Goal: Information Seeking & Learning: Find specific fact

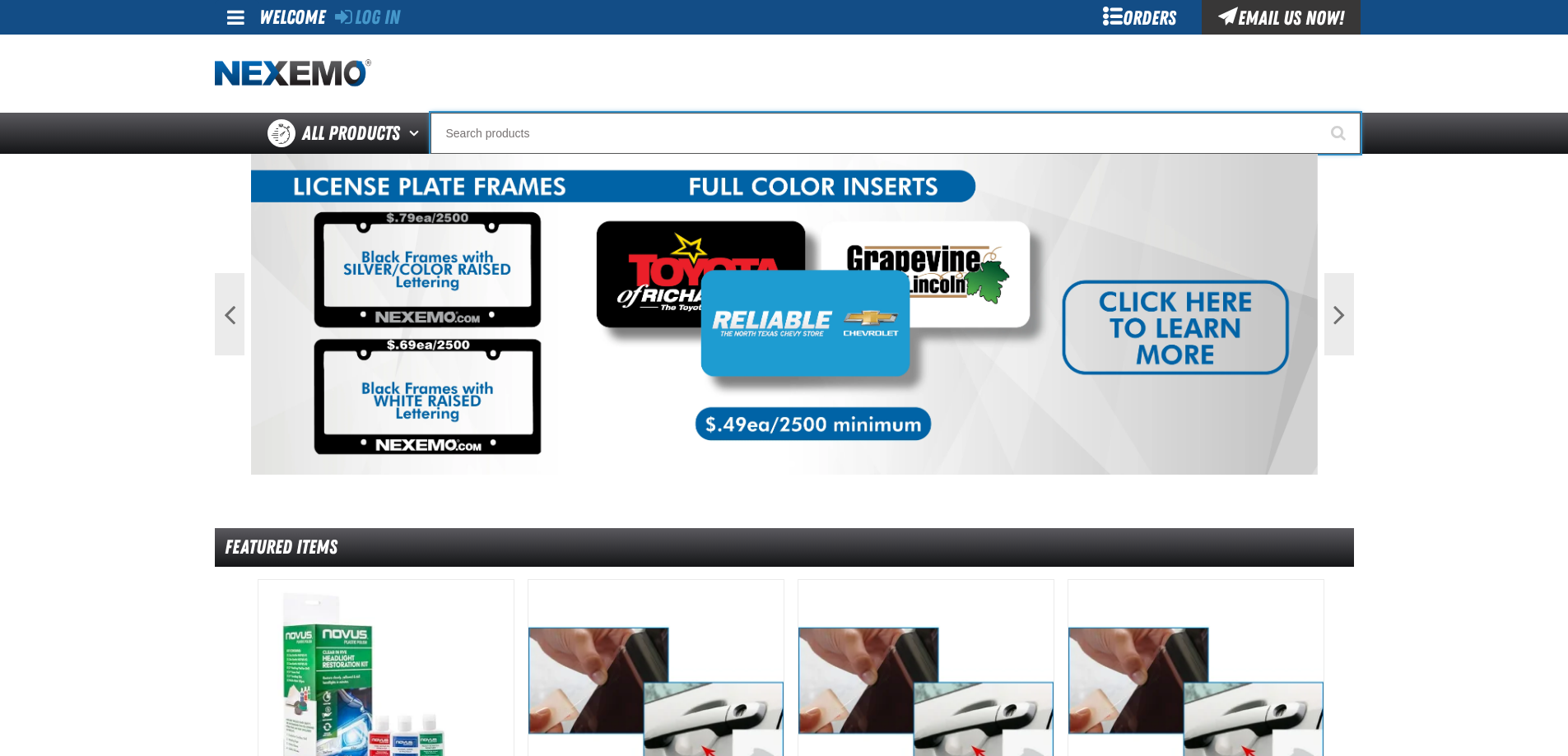
click at [519, 145] on input "Search" at bounding box center [896, 133] width 930 height 41
paste input "1550978"
type input "1550978"
click at [1319, 113] on button "Start Searching" at bounding box center [1339, 133] width 41 height 41
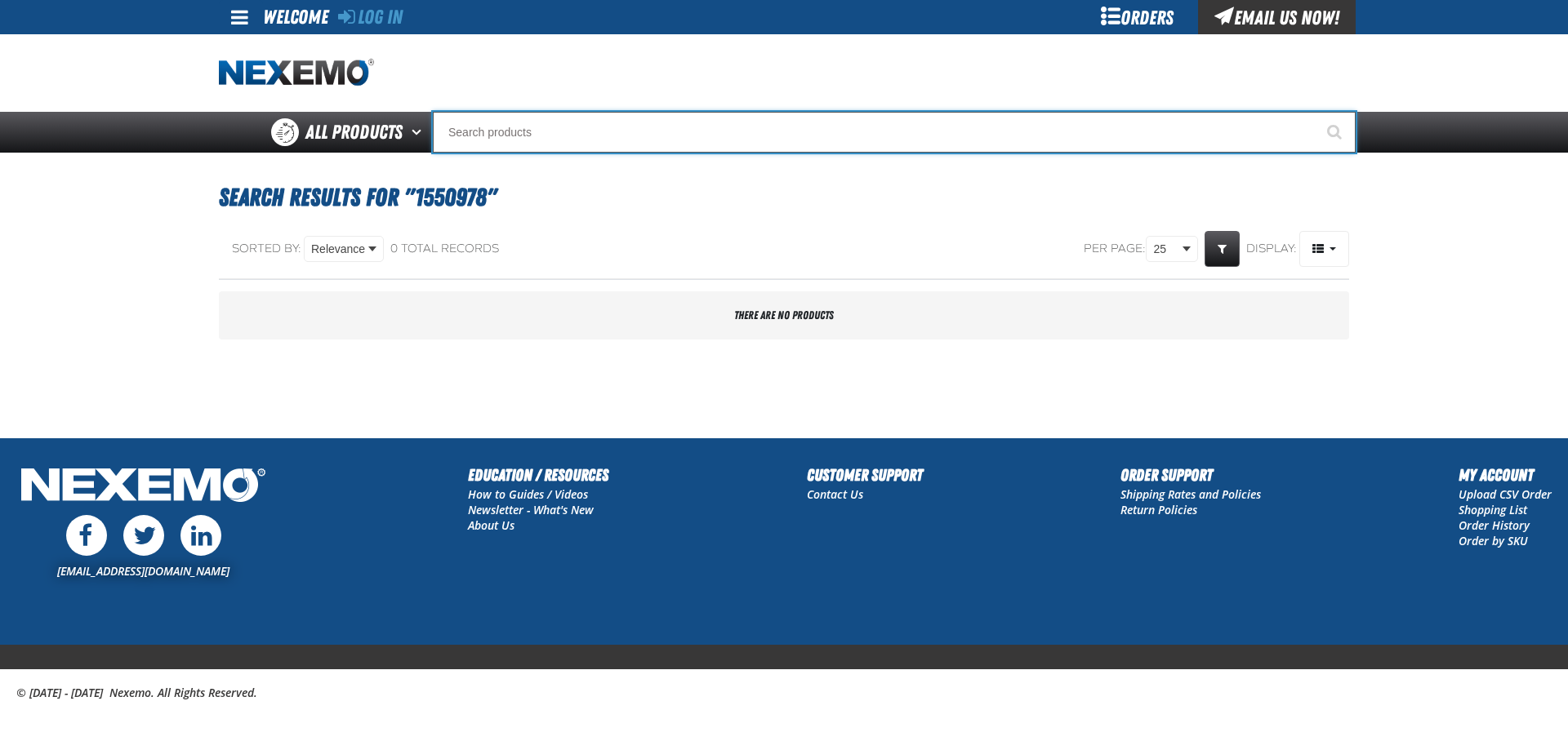
click at [554, 142] on input "Search" at bounding box center [894, 132] width 923 height 41
click at [545, 132] on input "Search" at bounding box center [894, 132] width 923 height 41
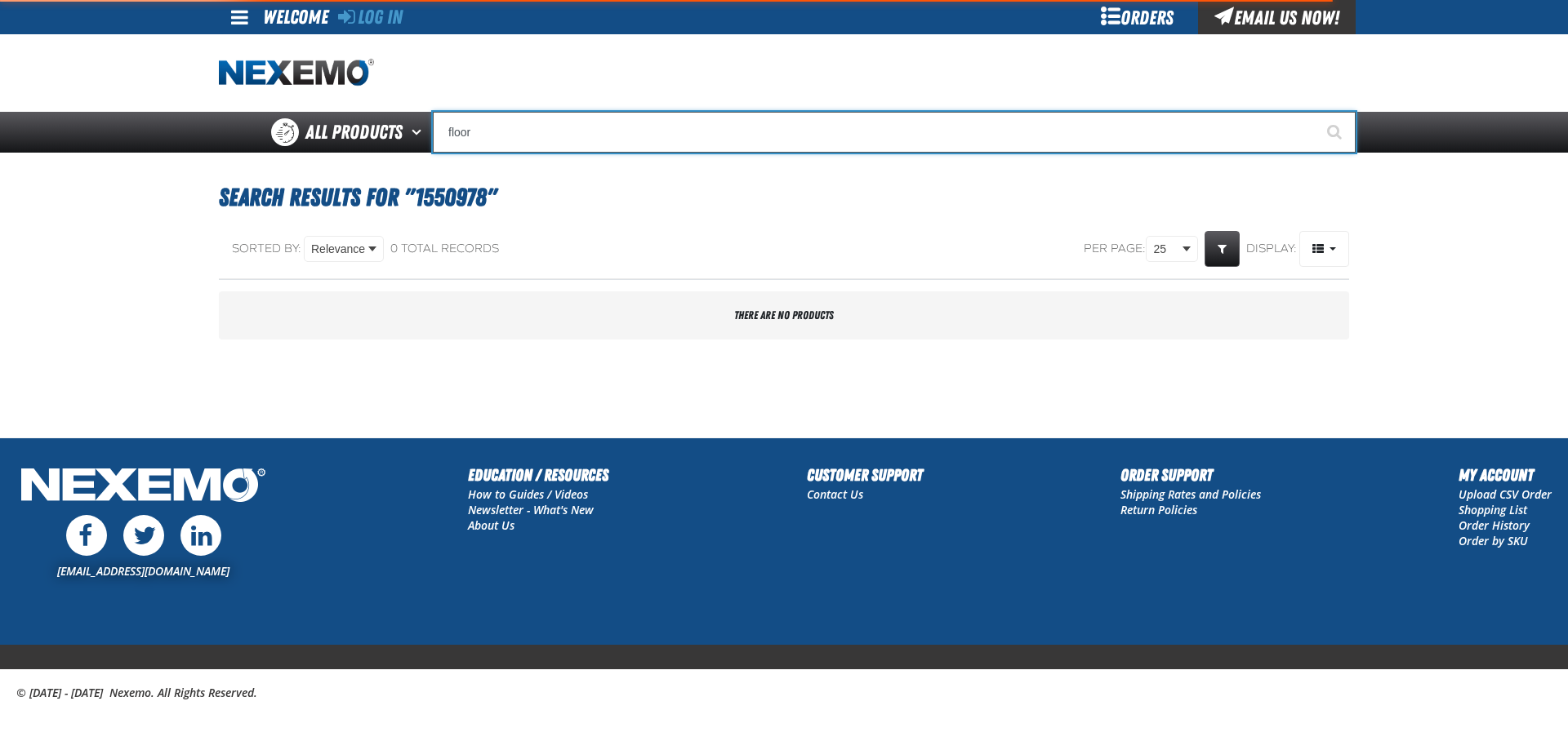
type input "floor"
type input "floor Scrubber Kit"
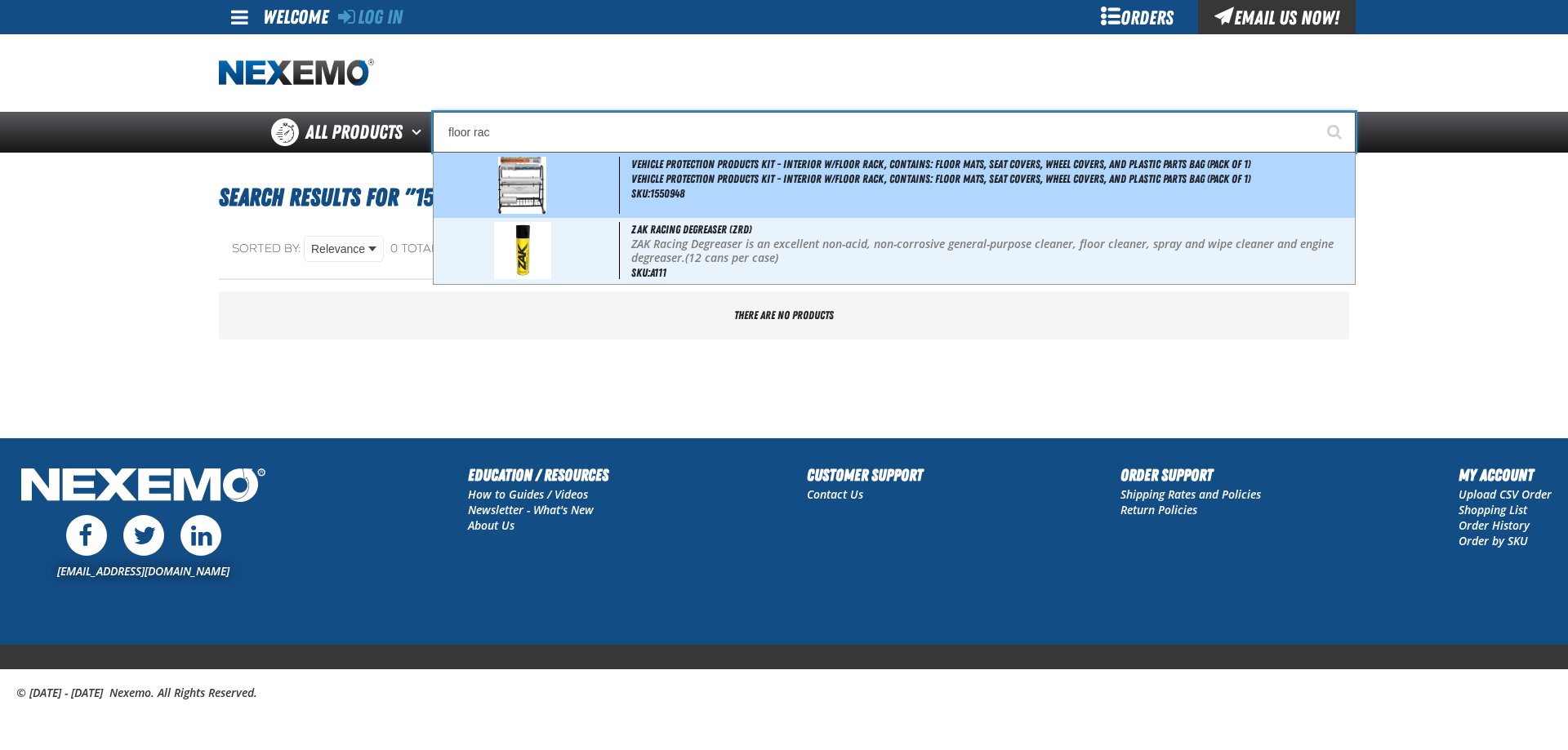
click at [681, 168] on span "Vehicle Protection Products Kit - Interior w/Floor Rack, Contains: Floor Mats, …" at bounding box center [940, 164] width 619 height 13
type input "Vehicle Protection Products Kit - Interior w/Floor Rack, Contains: Floor Mats, …"
